Goal: Task Accomplishment & Management: Check status

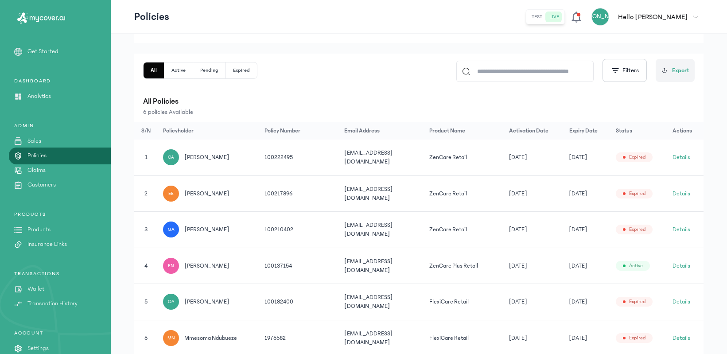
scroll to position [109, 0]
click at [685, 263] on button "Details" at bounding box center [682, 267] width 18 height 9
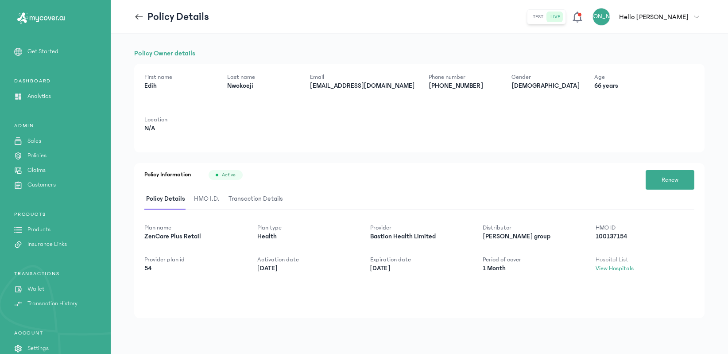
click at [245, 200] on span "Transaction Details" at bounding box center [256, 199] width 58 height 21
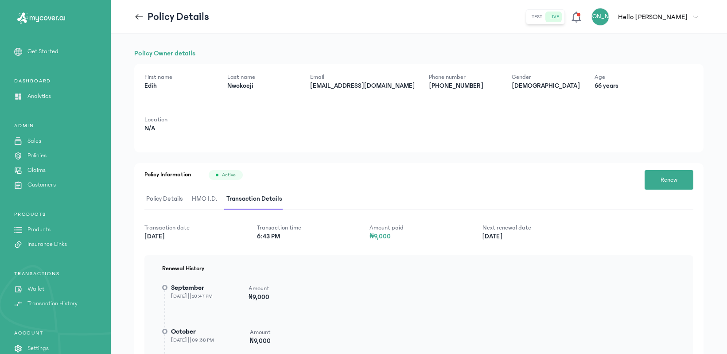
click at [210, 203] on span "HMO I.D." at bounding box center [204, 199] width 29 height 21
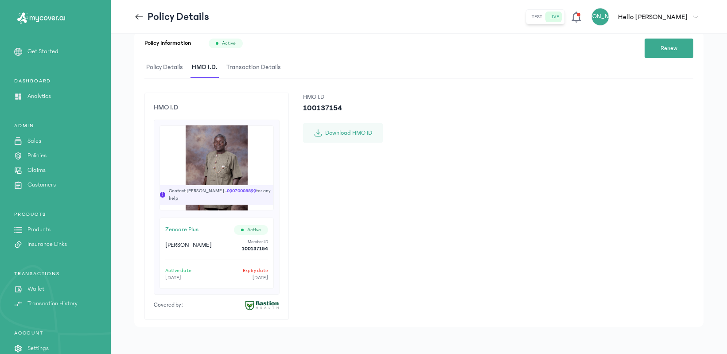
scroll to position [132, 0]
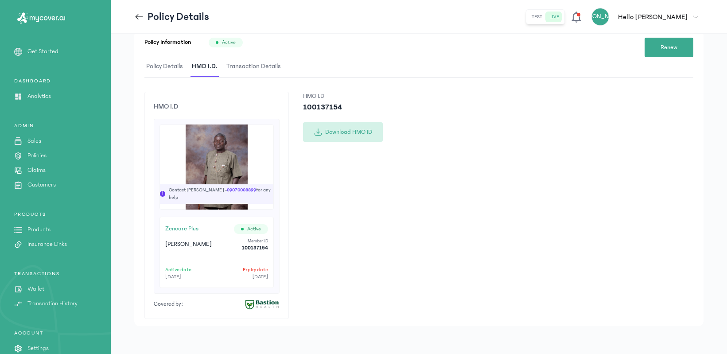
click at [360, 140] on button "Download HMO ID" at bounding box center [343, 131] width 80 height 19
click at [268, 156] on img at bounding box center [216, 166] width 113 height 85
click at [193, 260] on div "Active date [DATE] Expiry date [DATE]" at bounding box center [216, 273] width 103 height 29
click at [229, 171] on img at bounding box center [216, 166] width 113 height 85
click at [191, 269] on p "Active date" at bounding box center [178, 269] width 26 height 7
